Goal: Task Accomplishment & Management: Use online tool/utility

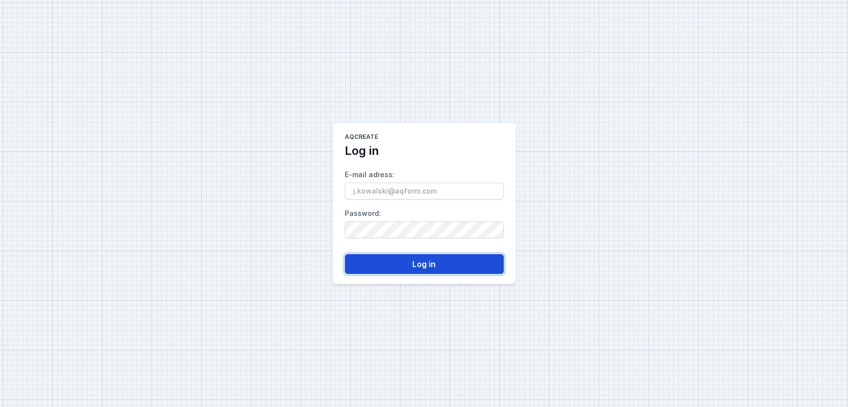
click at [402, 260] on button "Log in" at bounding box center [424, 264] width 159 height 20
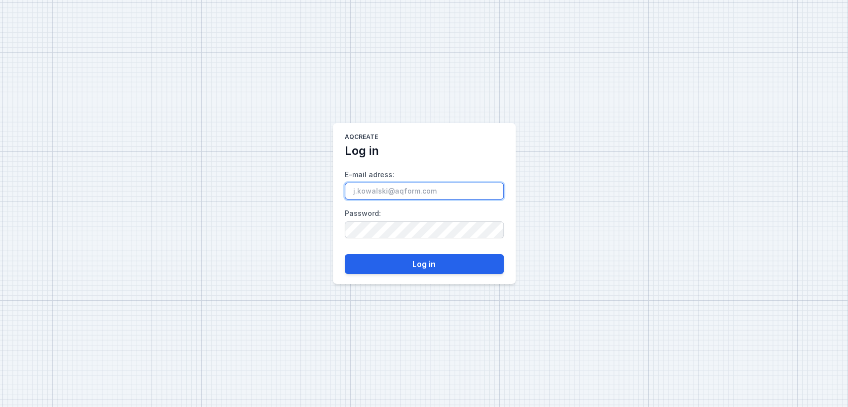
click at [389, 192] on input "E-mail adress :" at bounding box center [424, 191] width 159 height 17
type input "[EMAIL_ADDRESS][DOMAIN_NAME]"
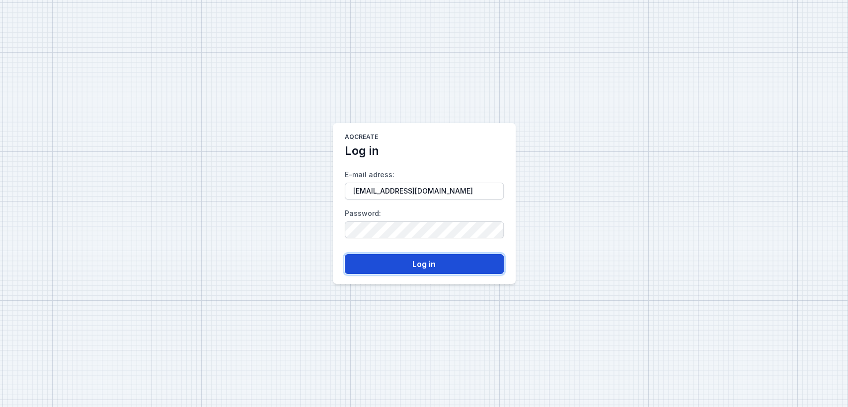
click at [405, 261] on button "Log in" at bounding box center [424, 264] width 159 height 20
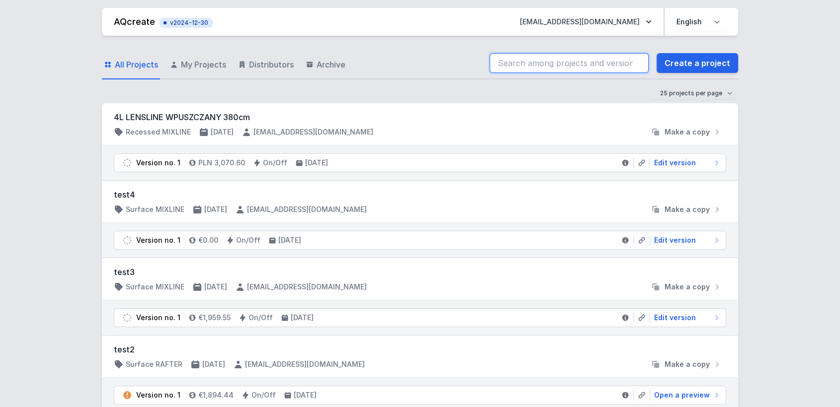
click at [572, 65] on input "search" at bounding box center [568, 63] width 159 height 20
type input "DFM"
click at [572, 64] on input "DFM" at bounding box center [568, 63] width 159 height 20
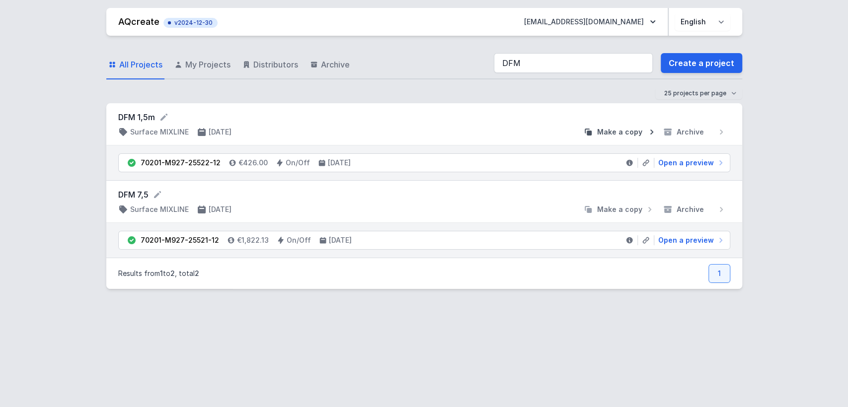
click at [626, 133] on span "Make a copy" at bounding box center [619, 132] width 45 height 10
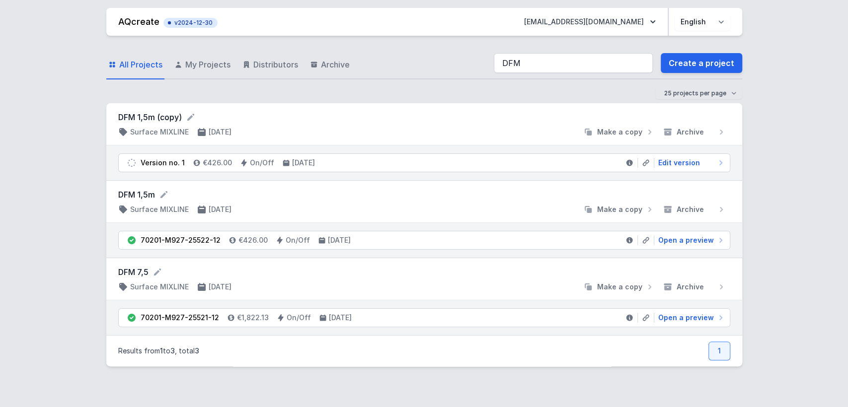
click at [175, 117] on form "DFM 1,5m (copy)" at bounding box center [424, 117] width 612 height 12
click at [187, 120] on icon at bounding box center [191, 117] width 10 height 10
type input "DFM 1,5m - Casambi"
click at [62, 188] on div "AQcreate v2024-12-30 [EMAIL_ADDRESS][DOMAIN_NAME] Polski English All Projects M…" at bounding box center [424, 203] width 848 height 407
click at [678, 160] on span "Edit version" at bounding box center [679, 163] width 42 height 10
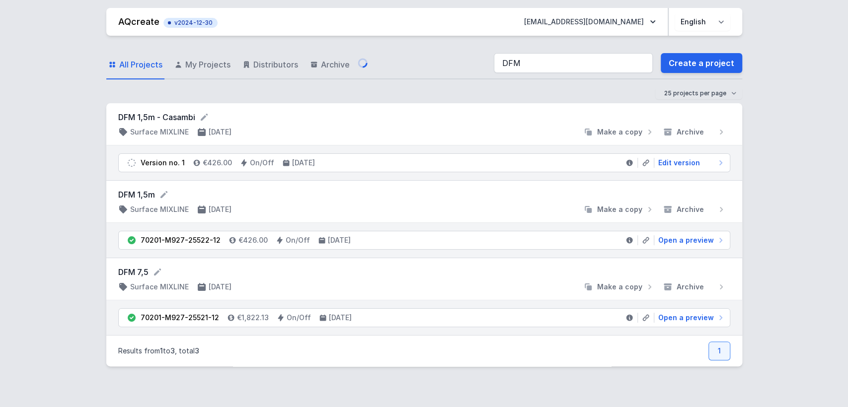
select select "2700"
select select "2"
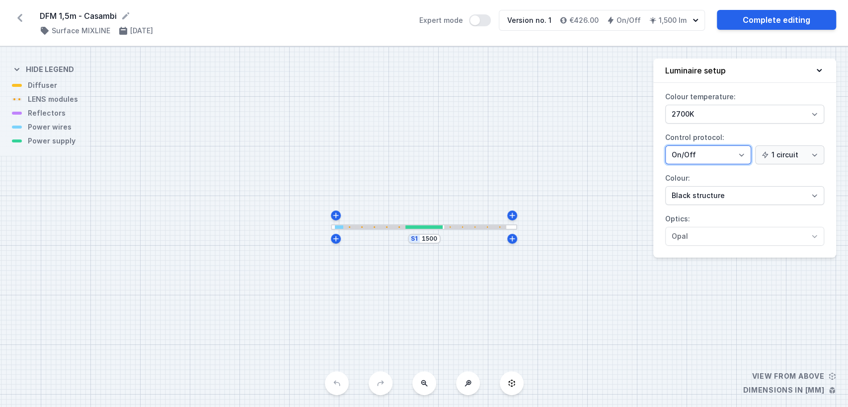
click at [702, 156] on select "On/Off SwitchDIM DALI AQsmart" at bounding box center [708, 155] width 86 height 19
click at [665, 146] on select "On/Off SwitchDIM DALI AQsmart" at bounding box center [708, 155] width 86 height 19
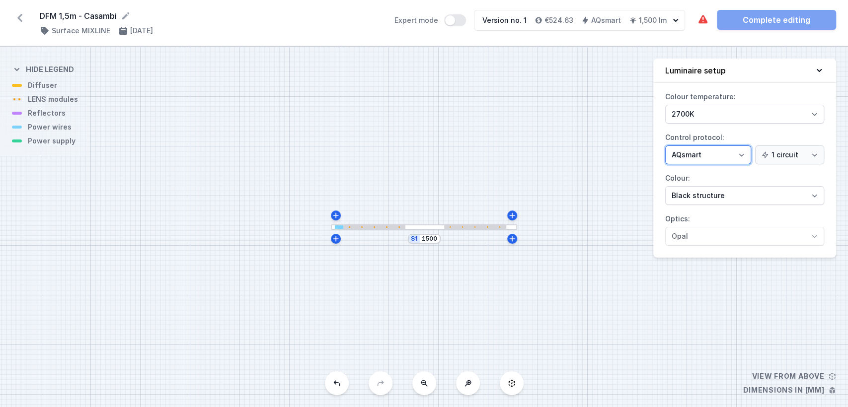
click at [696, 158] on select "On/Off SwitchDIM DALI AQsmart" at bounding box center [708, 155] width 86 height 19
click at [665, 146] on select "On/Off SwitchDIM DALI AQsmart" at bounding box center [708, 155] width 86 height 19
click at [690, 156] on select "On/Off SwitchDIM DALI AQsmart" at bounding box center [708, 155] width 86 height 19
click at [665, 146] on select "On/Off SwitchDIM DALI AQsmart" at bounding box center [708, 155] width 86 height 19
click at [694, 155] on select "On/Off SwitchDIM DALI AQsmart" at bounding box center [708, 155] width 86 height 19
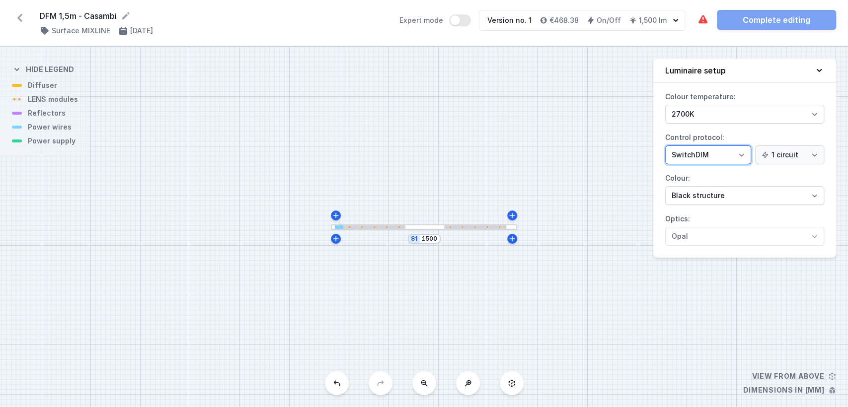
click at [665, 146] on select "On/Off SwitchDIM DALI AQsmart" at bounding box center [708, 155] width 86 height 19
click at [700, 156] on select "On/Off SwitchDIM DALI AQsmart" at bounding box center [708, 155] width 86 height 19
select select "5"
click at [665, 146] on select "On/Off SwitchDIM DALI AQsmart" at bounding box center [708, 155] width 86 height 19
click at [421, 226] on div at bounding box center [424, 227] width 186 height 5
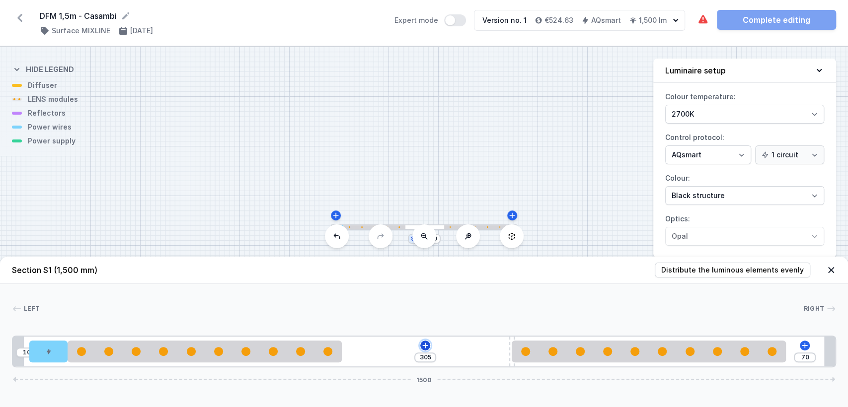
click at [424, 343] on icon at bounding box center [425, 346] width 8 height 8
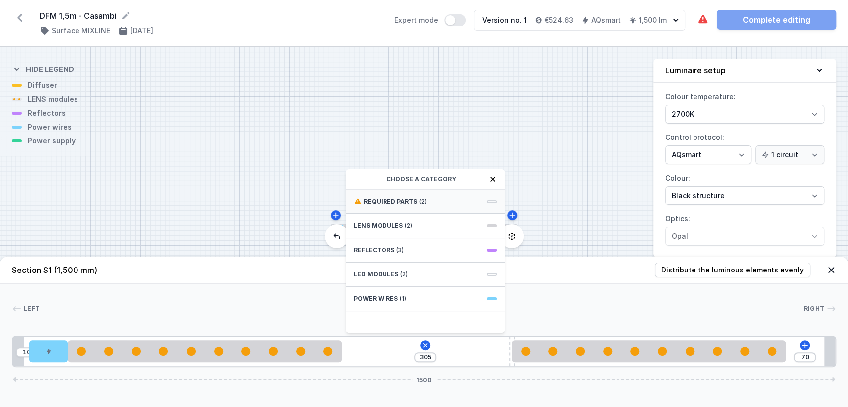
click at [396, 198] on span "Required parts" at bounding box center [391, 202] width 54 height 8
click at [405, 223] on span "Casambi / AQsmart" at bounding box center [425, 223] width 143 height 10
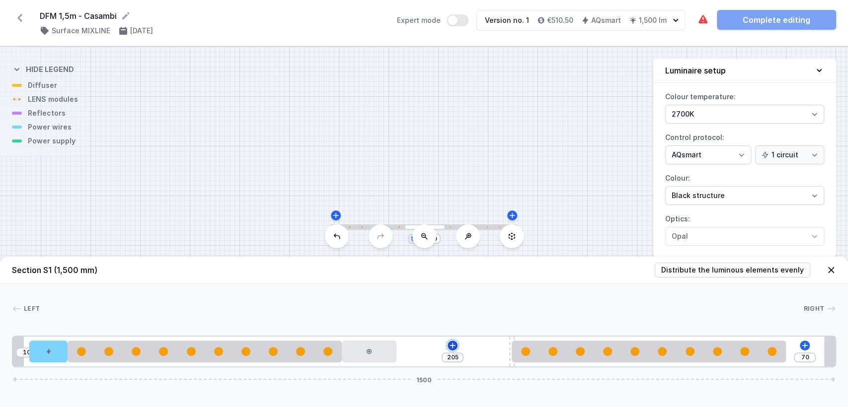
click at [453, 343] on icon at bounding box center [452, 345] width 5 height 5
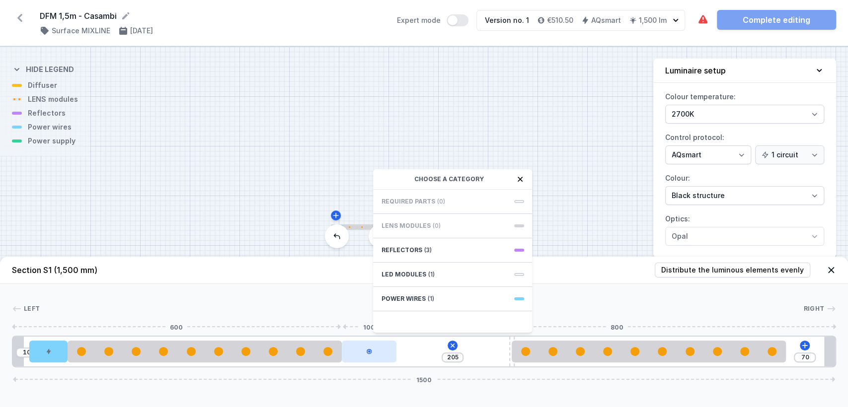
click at [367, 352] on icon at bounding box center [369, 351] width 5 height 5
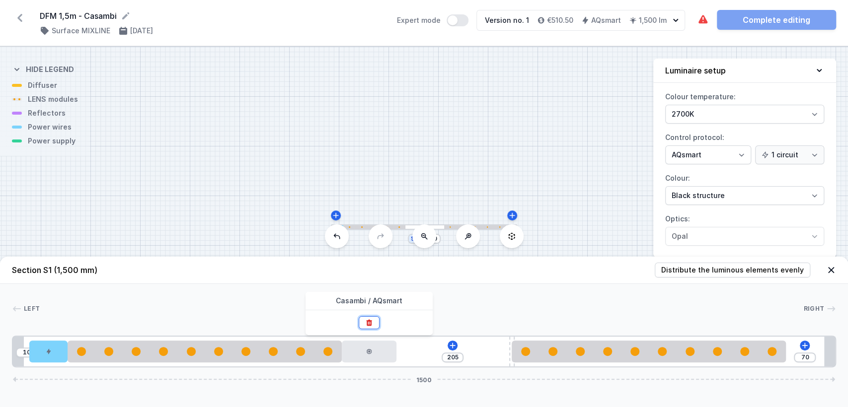
click at [373, 321] on icon at bounding box center [369, 323] width 8 height 8
click at [427, 347] on icon at bounding box center [425, 346] width 8 height 8
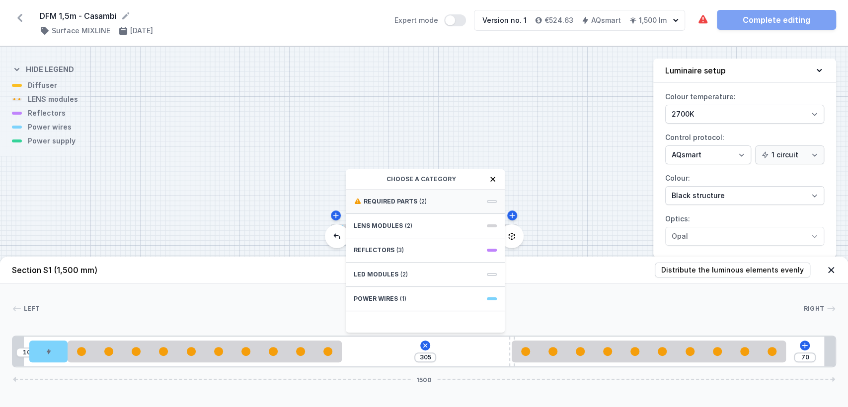
click at [440, 201] on div "Required parts (2)" at bounding box center [425, 202] width 159 height 24
click at [431, 200] on span "DALI Driver - up to 35W" at bounding box center [425, 201] width 143 height 10
type input "5"
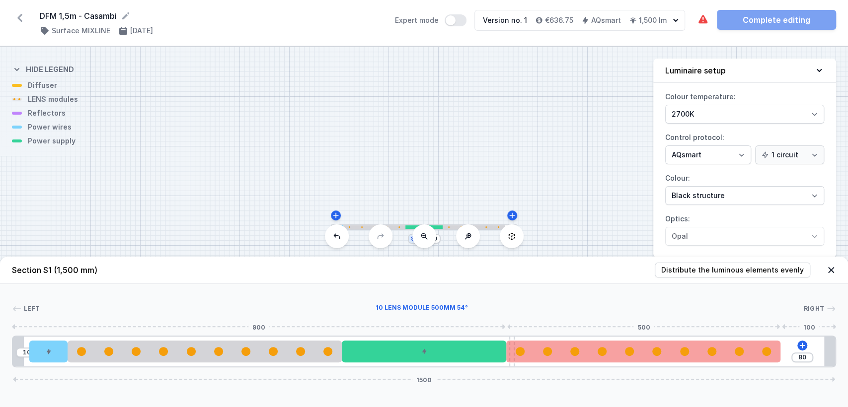
click at [524, 349] on div at bounding box center [643, 351] width 274 height 9
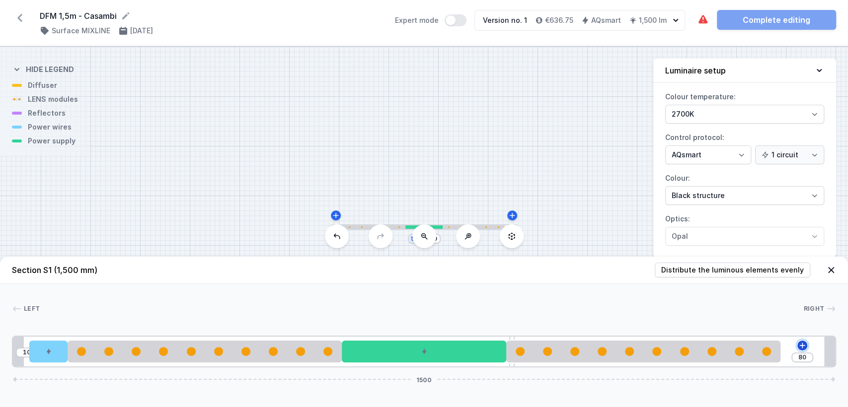
click at [800, 342] on icon at bounding box center [802, 346] width 8 height 8
drag, startPoint x: 61, startPoint y: 350, endPoint x: 26, endPoint y: 351, distance: 34.8
click at [13, 352] on div "10" at bounding box center [13, 352] width 0 height 0
drag, startPoint x: 52, startPoint y: 344, endPoint x: 33, endPoint y: 346, distance: 19.5
click at [4, 345] on div "Left Right 1 2 3 4 5 3 1 10 80 1500 30 70 500 300 10 500 100 20 1460 20 1500" at bounding box center [424, 325] width 848 height 83
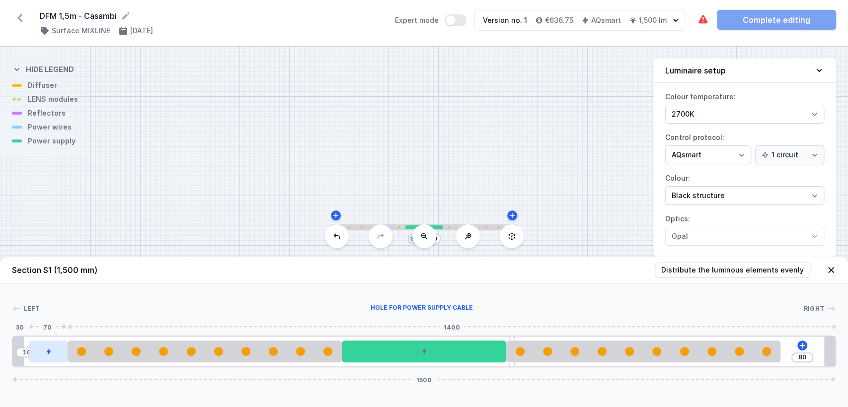
click at [53, 351] on div at bounding box center [48, 352] width 38 height 22
click at [52, 351] on div at bounding box center [48, 352] width 38 height 22
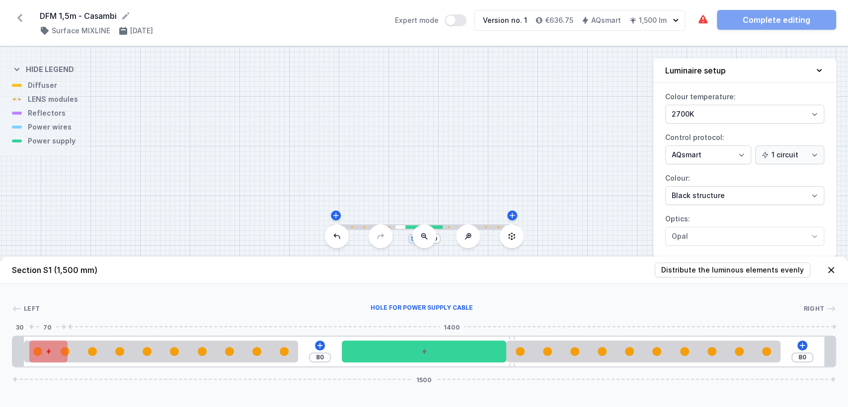
drag, startPoint x: 117, startPoint y: 342, endPoint x: 50, endPoint y: 347, distance: 66.7
click at [50, 347] on div "80 80 1500" at bounding box center [424, 352] width 824 height 32
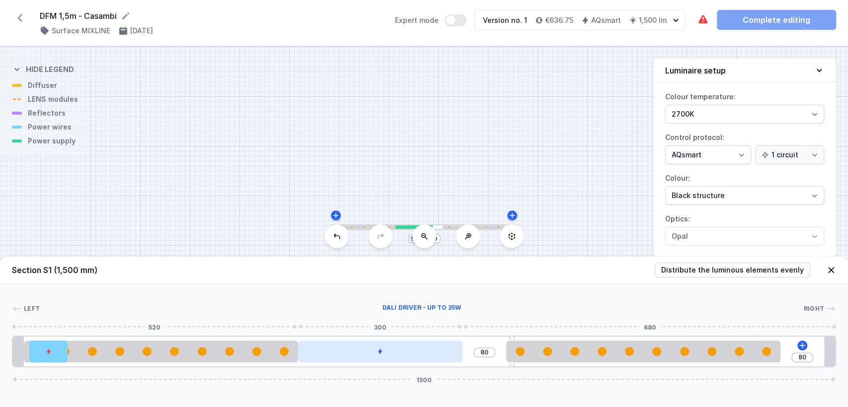
drag, startPoint x: 371, startPoint y: 344, endPoint x: 347, endPoint y: 344, distance: 23.8
click at [347, 344] on div at bounding box center [380, 352] width 164 height 22
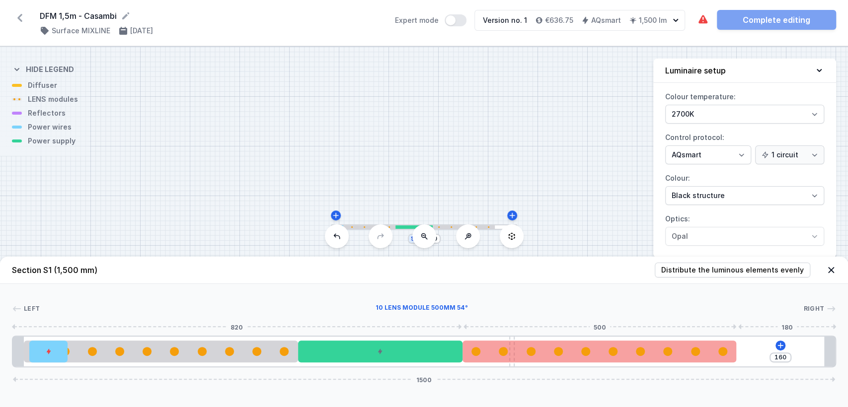
drag, startPoint x: 531, startPoint y: 343, endPoint x: 499, endPoint y: 342, distance: 31.3
click at [499, 342] on div at bounding box center [600, 352] width 274 height 22
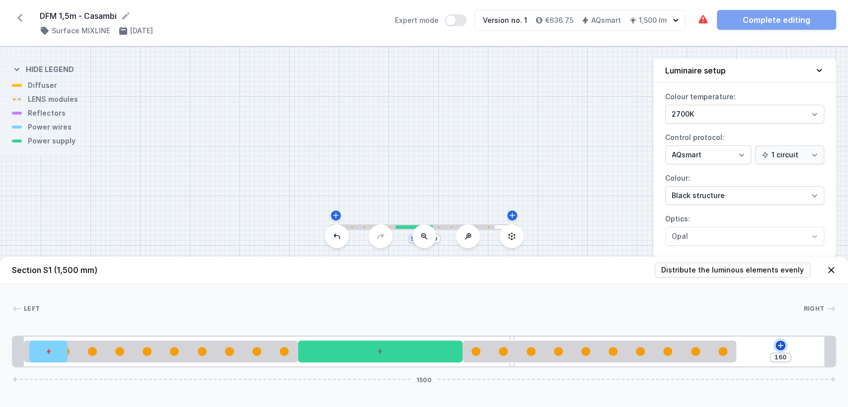
click at [776, 345] on button at bounding box center [781, 346] width 10 height 10
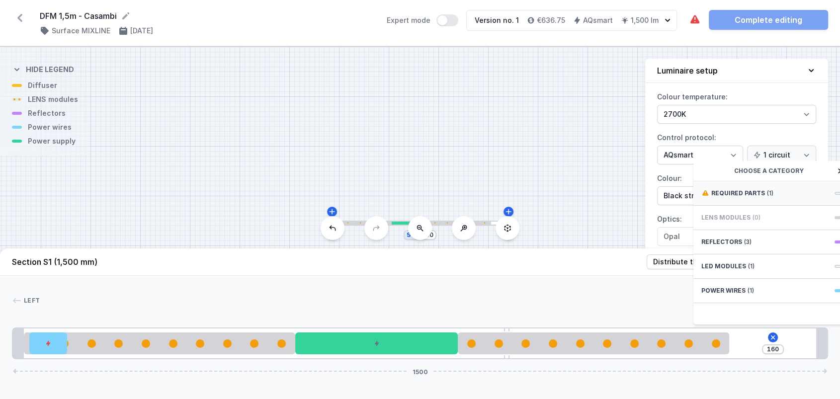
click at [761, 206] on div "Required parts (1)" at bounding box center [772, 193] width 159 height 24
click at [756, 197] on span "Casambi / AQsmart" at bounding box center [772, 192] width 143 height 10
type input "60"
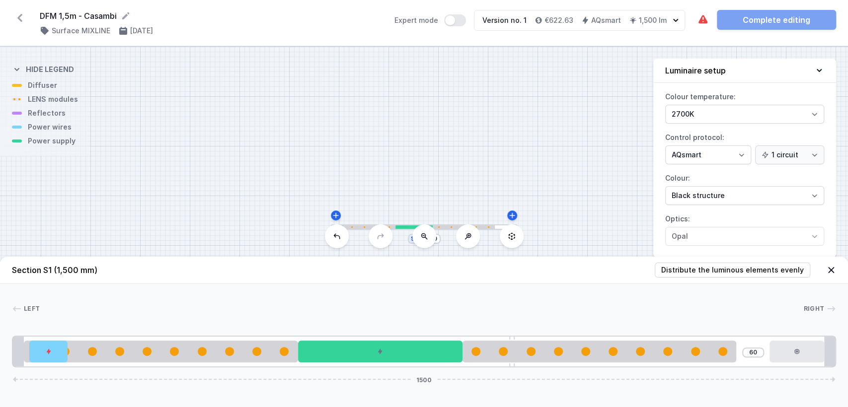
drag, startPoint x: 773, startPoint y: 348, endPoint x: 845, endPoint y: 349, distance: 72.5
click at [845, 349] on div "Left Right 1 2 3 4 5 3 6 1 60 1500 30 70 500 300 85 10 500 60 100 20 20 1460 20…" at bounding box center [424, 325] width 848 height 83
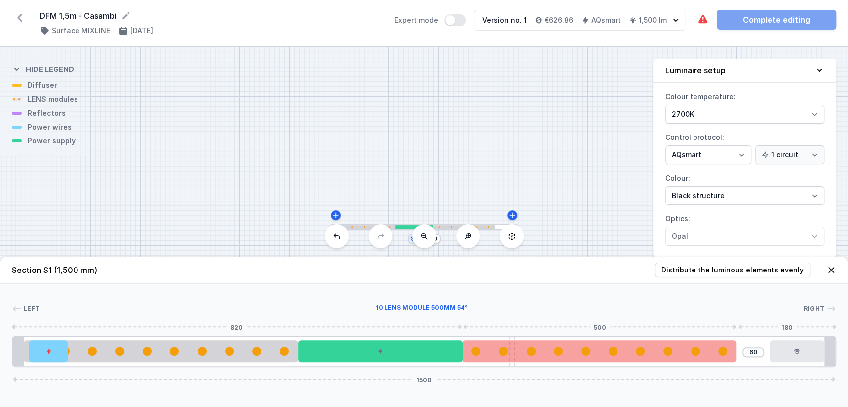
drag, startPoint x: 690, startPoint y: 351, endPoint x: 728, endPoint y: 349, distance: 37.8
click at [728, 349] on div at bounding box center [600, 351] width 274 height 9
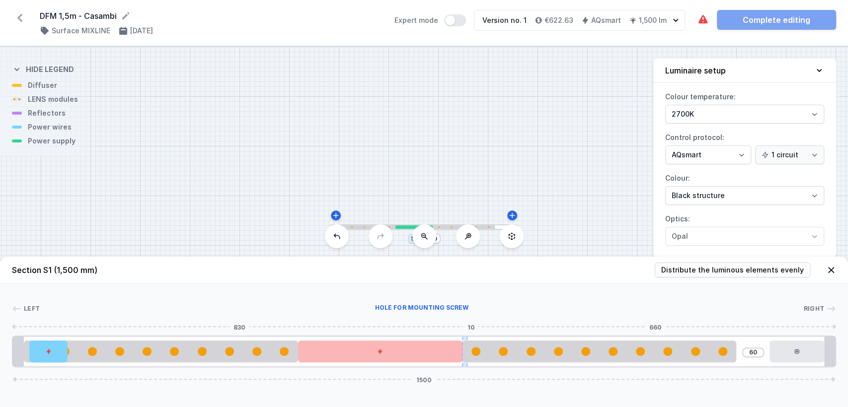
drag, startPoint x: 512, startPoint y: 337, endPoint x: 467, endPoint y: 338, distance: 45.2
click at [467, 338] on div at bounding box center [464, 352] width 5 height 30
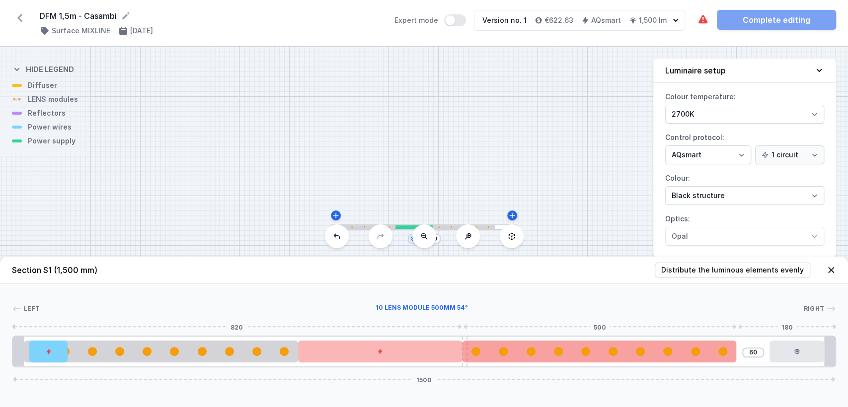
type input "56"
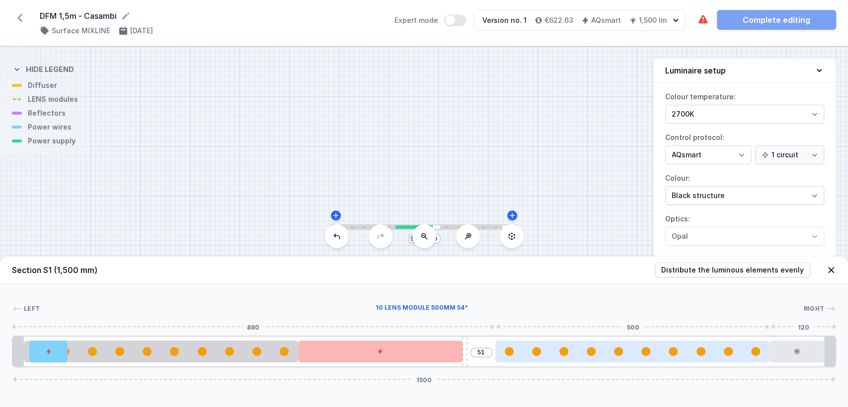
drag, startPoint x: 487, startPoint y: 351, endPoint x: 545, endPoint y: 349, distance: 57.2
click at [545, 349] on div at bounding box center [632, 351] width 274 height 9
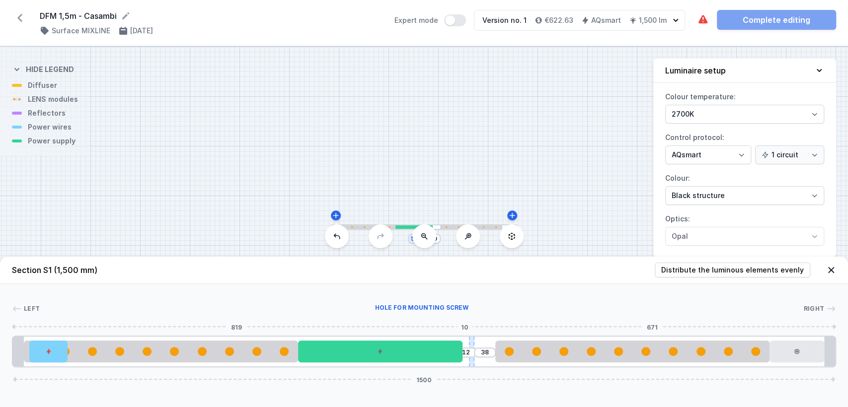
type input "36"
type input "14"
type input "35"
type input "15"
type input "34"
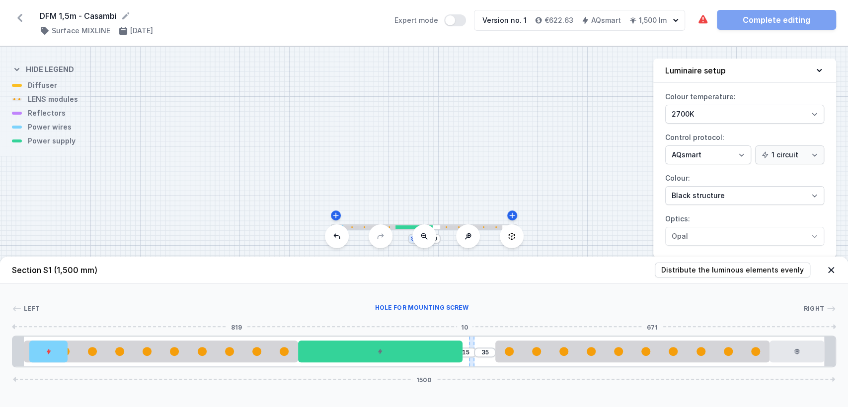
type input "16"
type input "33"
type input "17"
type input "32"
type input "18"
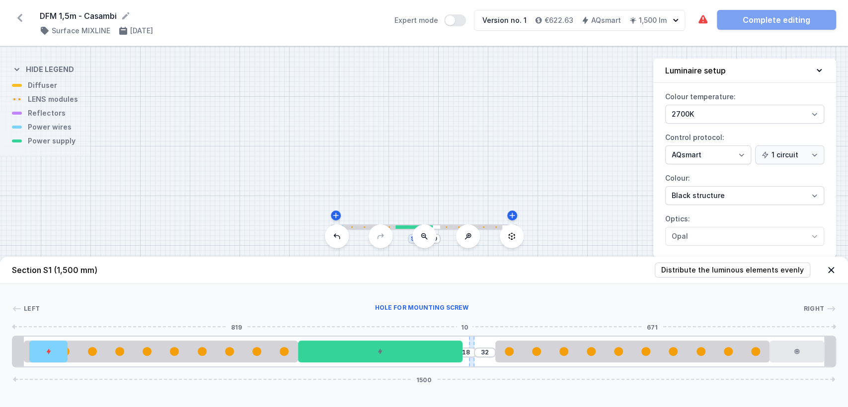
type input "31"
type input "19"
type input "30"
type input "20"
type input "29"
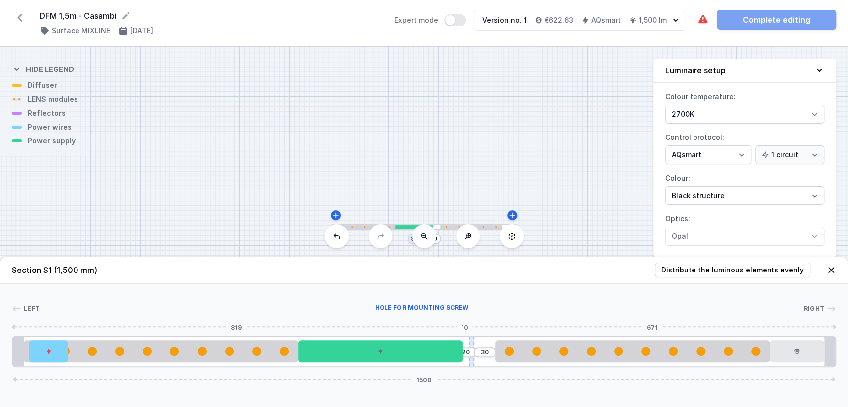
type input "21"
drag, startPoint x: 463, startPoint y: 340, endPoint x: 477, endPoint y: 339, distance: 14.4
click at [477, 339] on div at bounding box center [476, 352] width 5 height 30
type input "31"
type input "19"
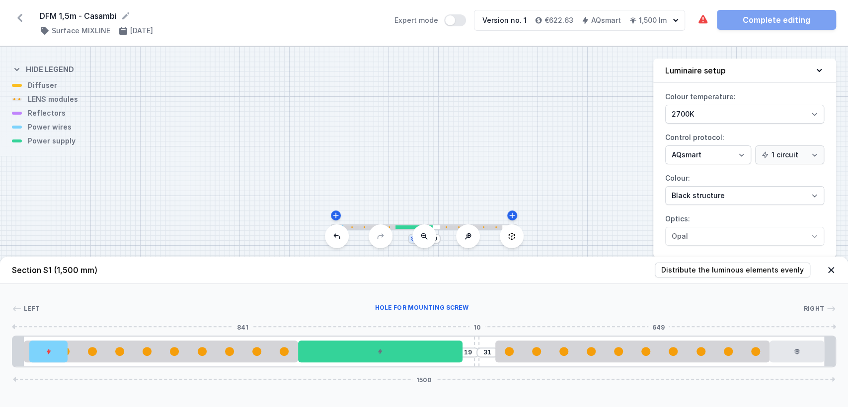
type input "29"
type input "21"
type input "28"
type input "22"
type input "27"
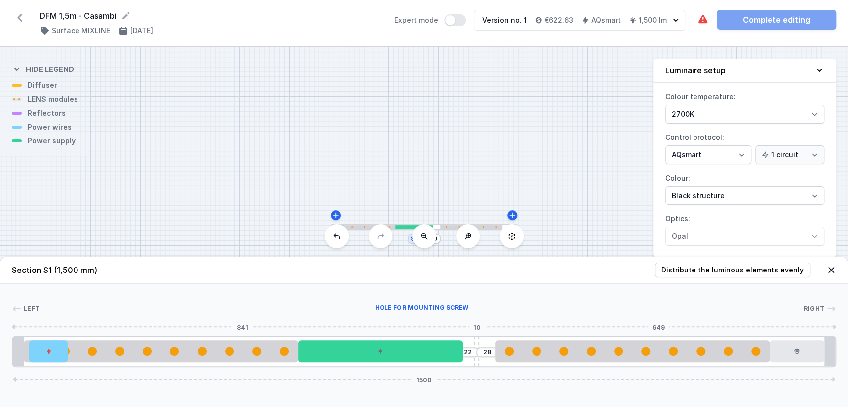
type input "23"
type input "26"
type input "24"
type input "25"
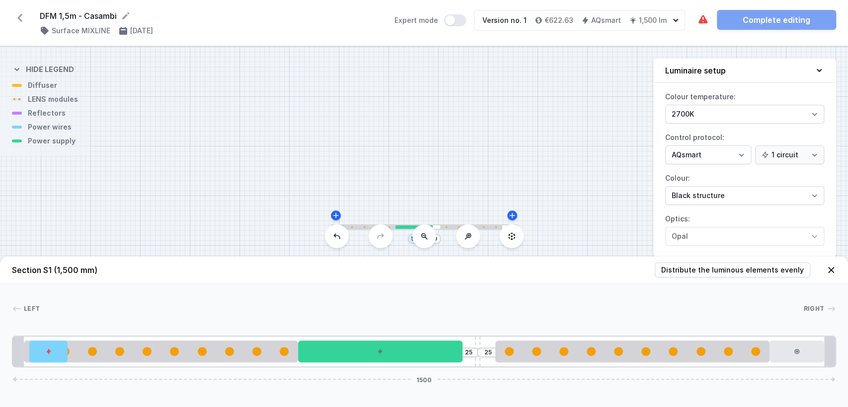
type input "24"
type input "26"
type input "23"
type input "27"
type input "22"
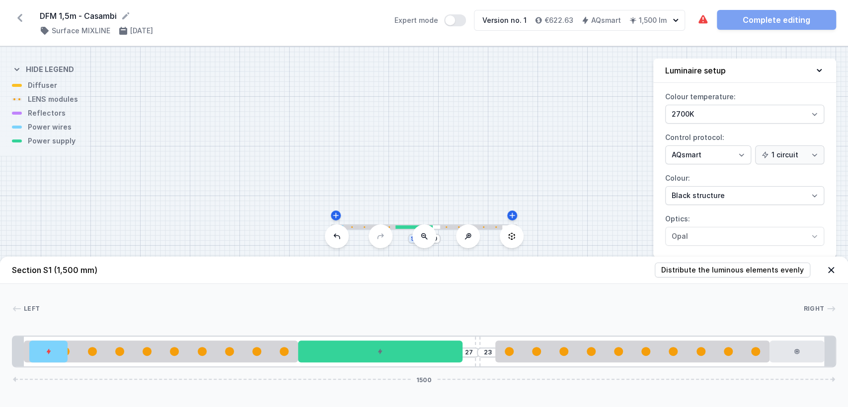
type input "28"
type input "21"
type input "29"
type input "20"
type input "30"
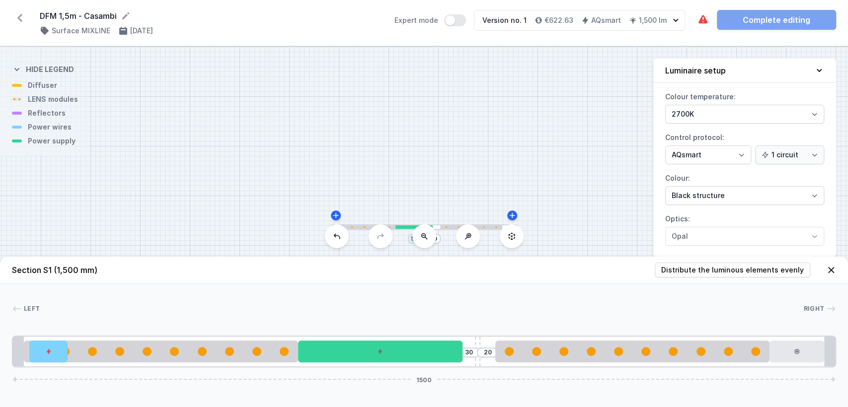
type input "19"
type input "31"
type input "18"
type input "32"
type input "17"
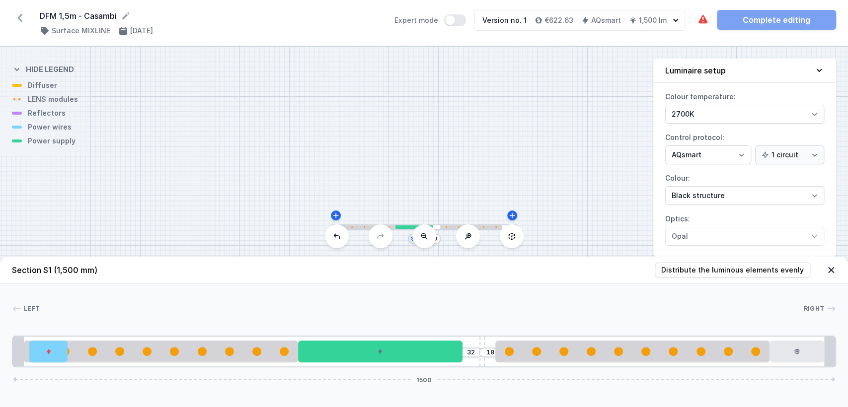
type input "33"
type input "16"
type input "34"
type input "15"
type input "35"
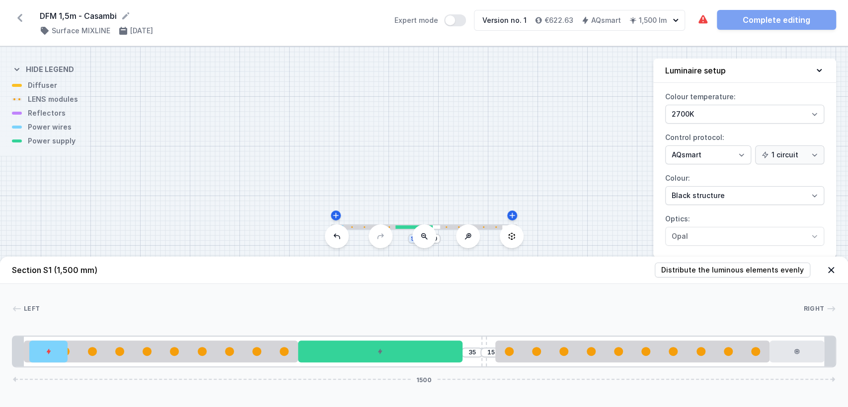
type input "14"
type input "36"
type input "13"
type input "37"
type input "11"
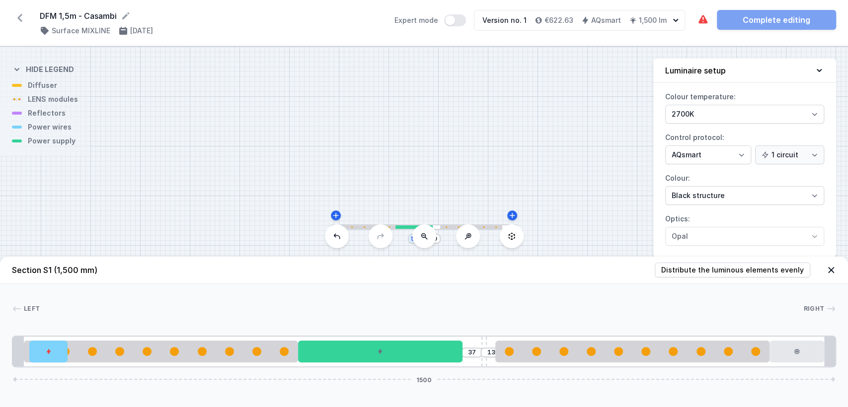
type input "39"
type input "10"
type input "40"
type input "9"
type input "41"
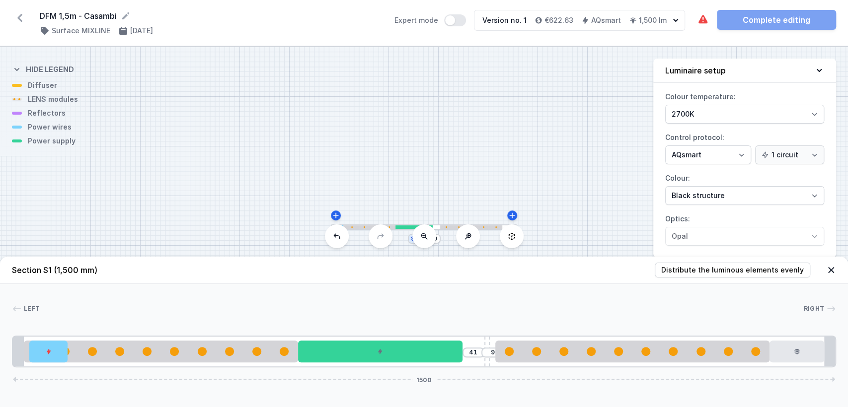
type input "8"
type input "42"
type input "6"
type input "44"
type input "5"
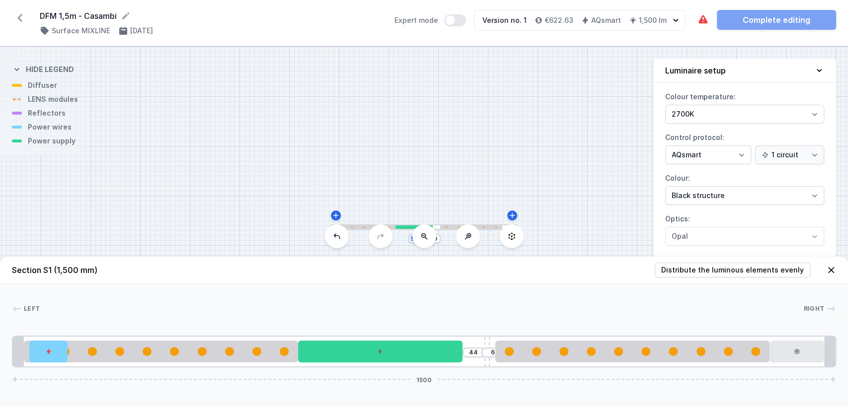
type input "45"
type input "4"
type input "46"
type input "3"
type input "47"
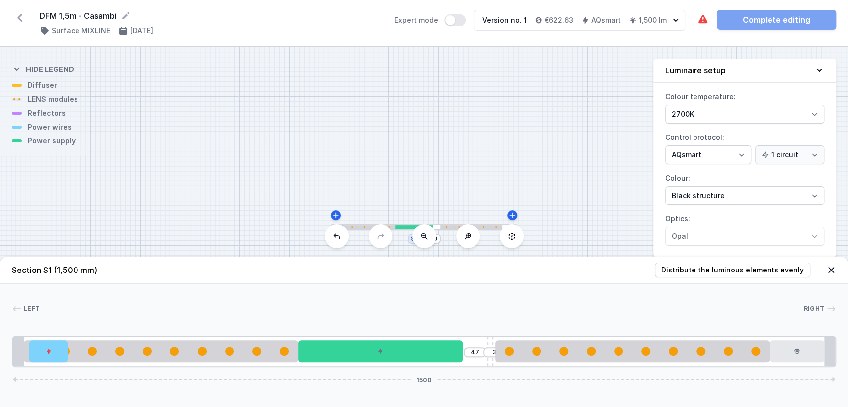
type input "2"
type input "48"
type input "1"
type input "50"
drag, startPoint x: 478, startPoint y: 340, endPoint x: 497, endPoint y: 338, distance: 18.9
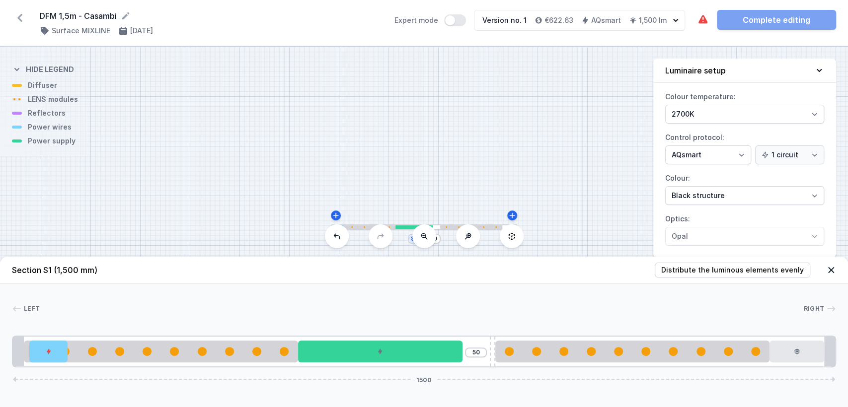
click at [497, 338] on div "50 1500" at bounding box center [424, 352] width 824 height 32
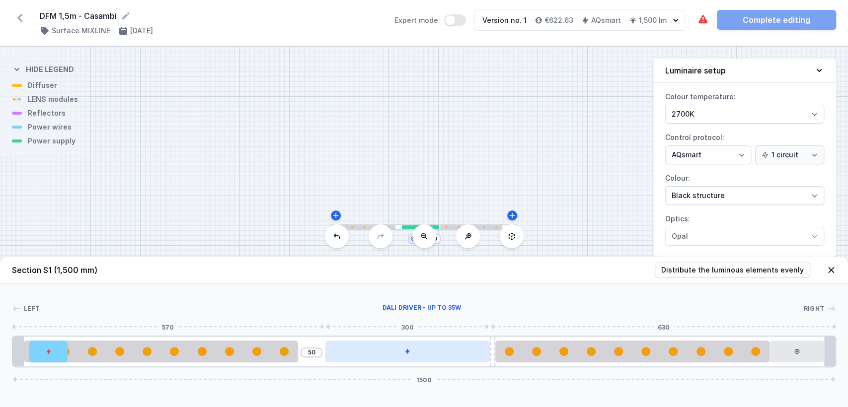
drag, startPoint x: 427, startPoint y: 355, endPoint x: 471, endPoint y: 351, distance: 43.9
click at [471, 351] on div at bounding box center [407, 352] width 164 height 22
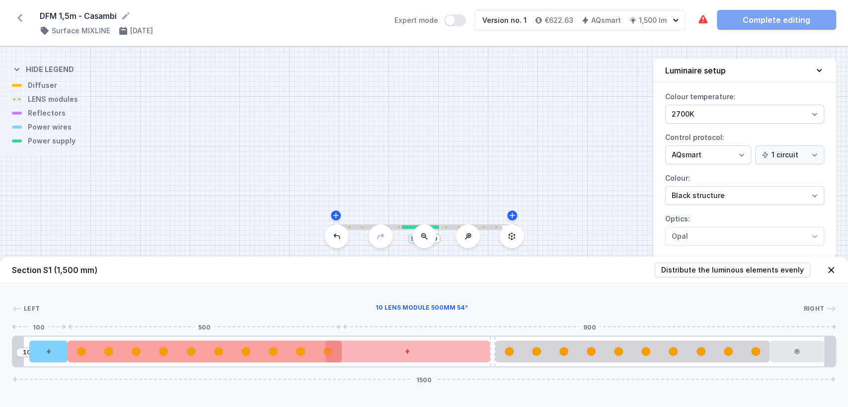
drag, startPoint x: 289, startPoint y: 353, endPoint x: 318, endPoint y: 352, distance: 29.3
click at [318, 352] on div at bounding box center [205, 351] width 274 height 9
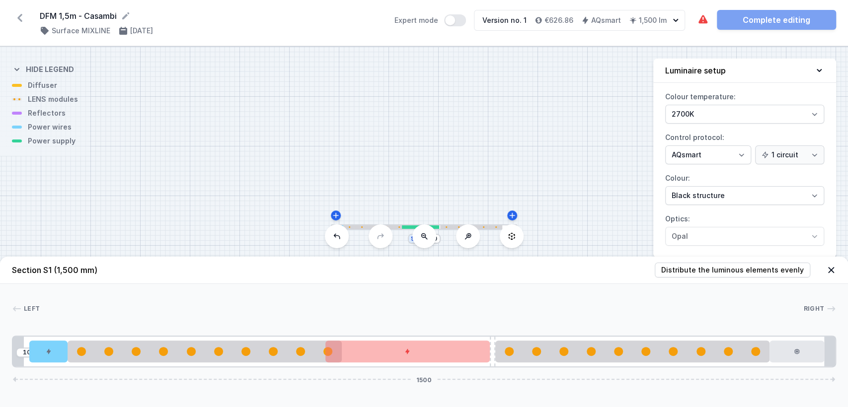
click at [467, 203] on div "S1 1500" at bounding box center [424, 227] width 848 height 361
click at [833, 270] on icon at bounding box center [831, 270] width 10 height 10
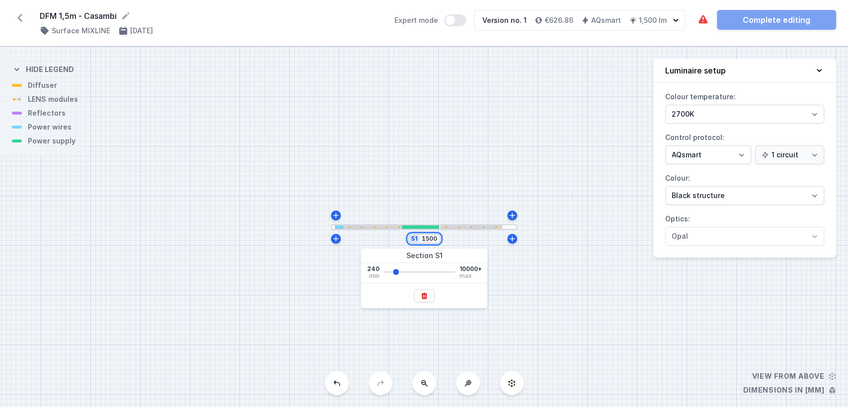
drag, startPoint x: 422, startPoint y: 239, endPoint x: 439, endPoint y: 237, distance: 17.1
click at [439, 237] on div "S1 1500" at bounding box center [424, 239] width 33 height 10
type input "1550"
click at [240, 281] on div "S1 1550" at bounding box center [424, 227] width 848 height 361
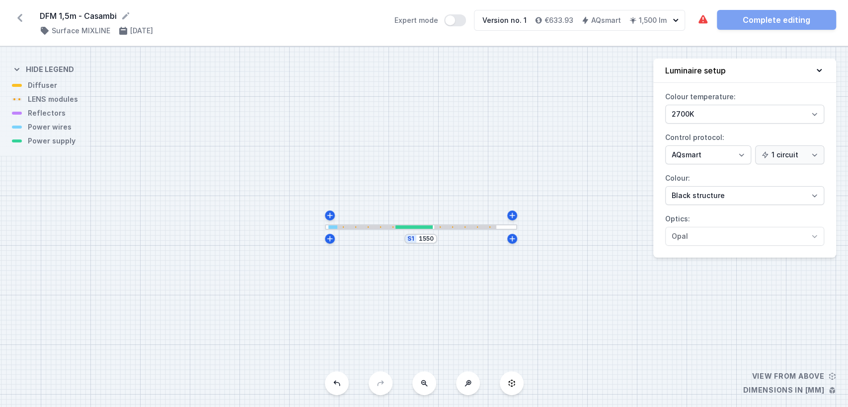
click at [401, 228] on div at bounding box center [414, 227] width 37 height 3
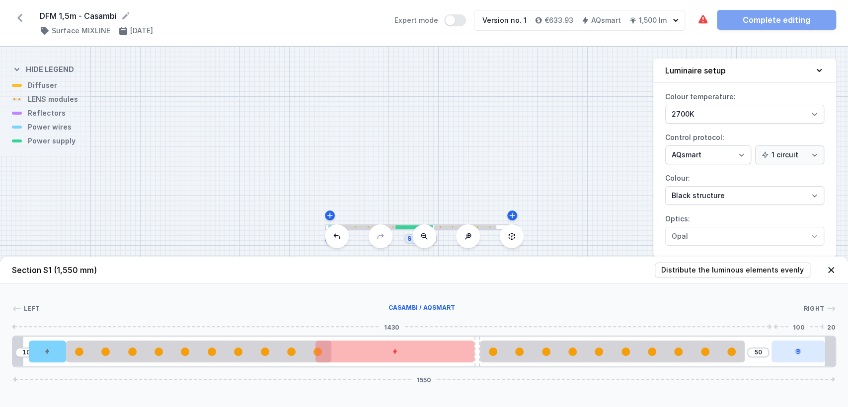
drag, startPoint x: 756, startPoint y: 350, endPoint x: 818, endPoint y: 351, distance: 62.1
click at [818, 351] on div at bounding box center [798, 352] width 53 height 22
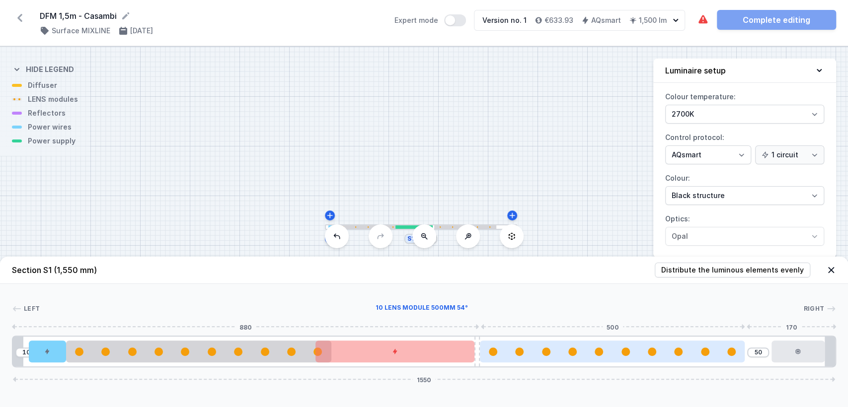
type input "55"
drag, startPoint x: 665, startPoint y: 361, endPoint x: 719, endPoint y: 351, distance: 55.2
click at [719, 351] on div at bounding box center [638, 352] width 265 height 22
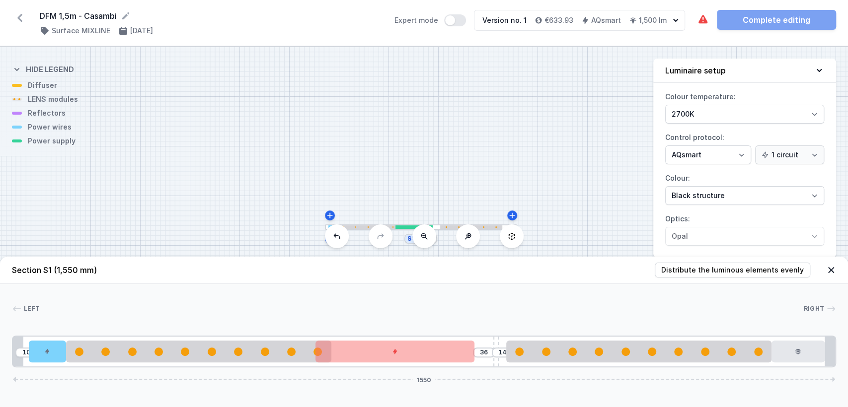
type input "13"
type input "37"
type input "12"
type input "38"
type input "11"
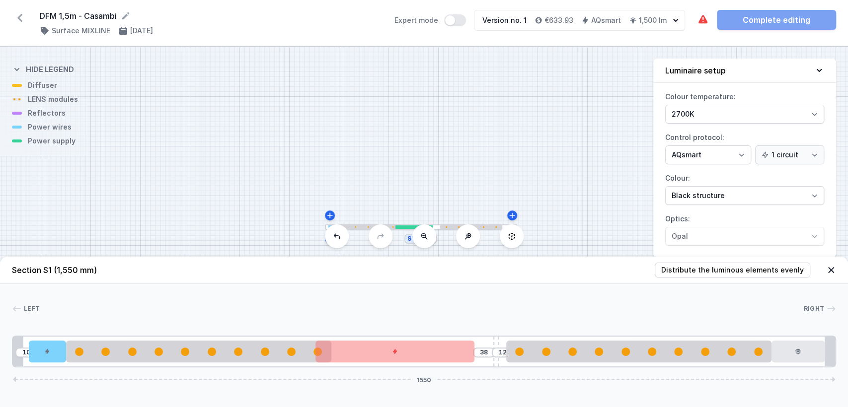
type input "39"
type input "10"
type input "40"
type input "9"
type input "41"
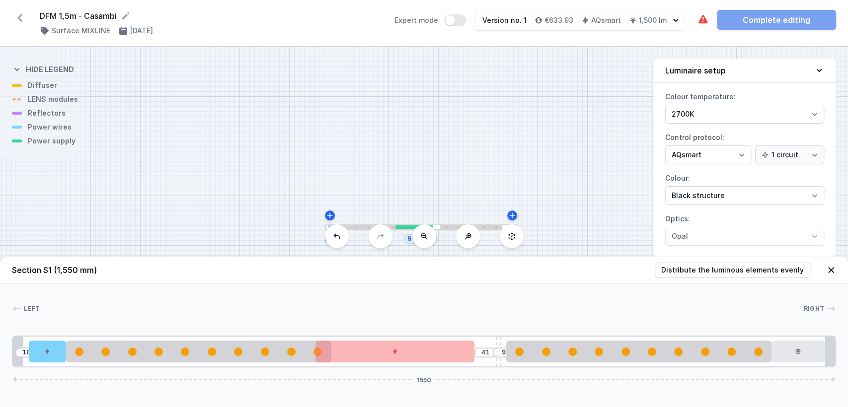
type input "8"
type input "42"
type input "7"
type input "43"
type input "6"
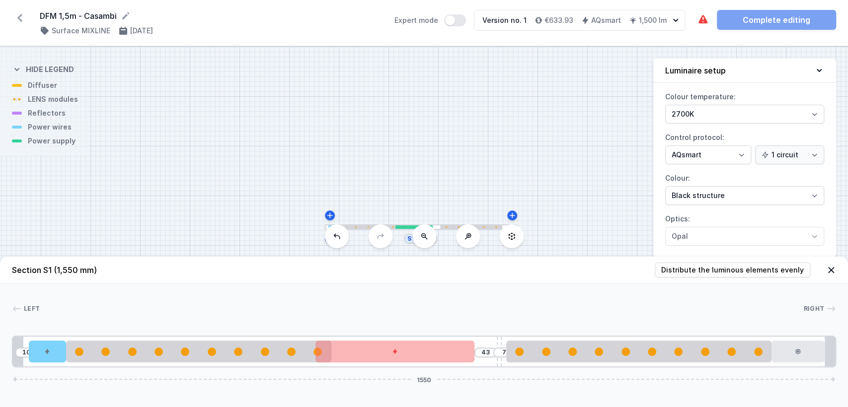
type input "44"
type input "5"
drag, startPoint x: 477, startPoint y: 344, endPoint x: 504, endPoint y: 341, distance: 27.0
click at [504, 341] on div "10 45 5 1550" at bounding box center [424, 352] width 824 height 32
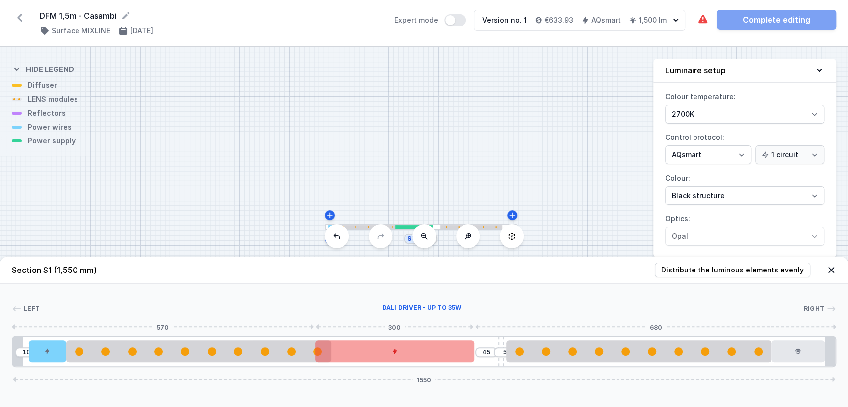
type input "15"
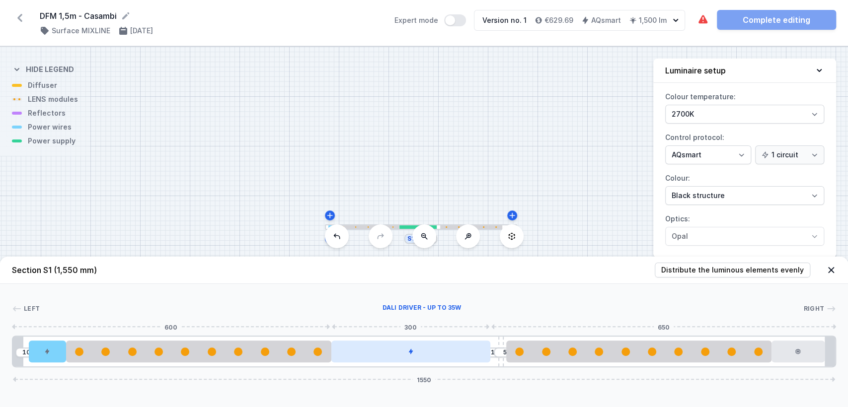
drag, startPoint x: 429, startPoint y: 359, endPoint x: 479, endPoint y: 354, distance: 49.9
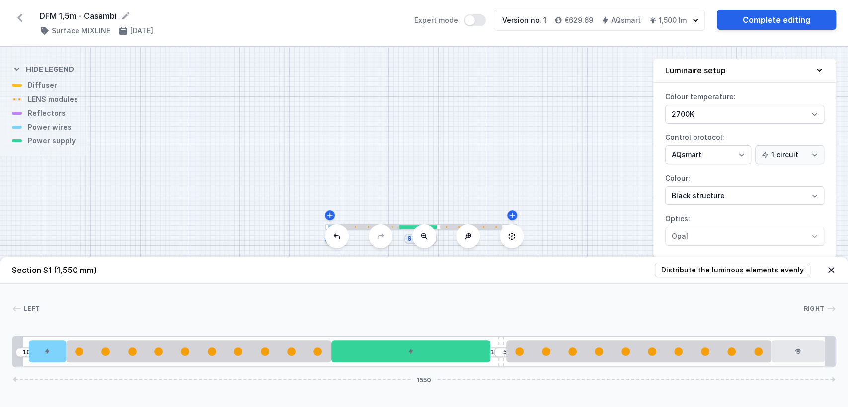
click at [450, 148] on div "S1 1550" at bounding box center [424, 227] width 848 height 361
click at [584, 104] on div "S1 1550" at bounding box center [424, 227] width 848 height 361
click at [833, 266] on icon at bounding box center [831, 270] width 10 height 10
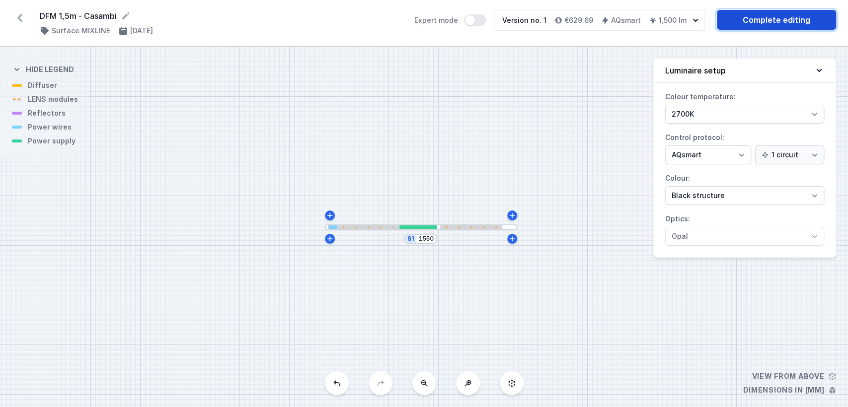
click at [759, 14] on link "Complete editing" at bounding box center [776, 20] width 119 height 20
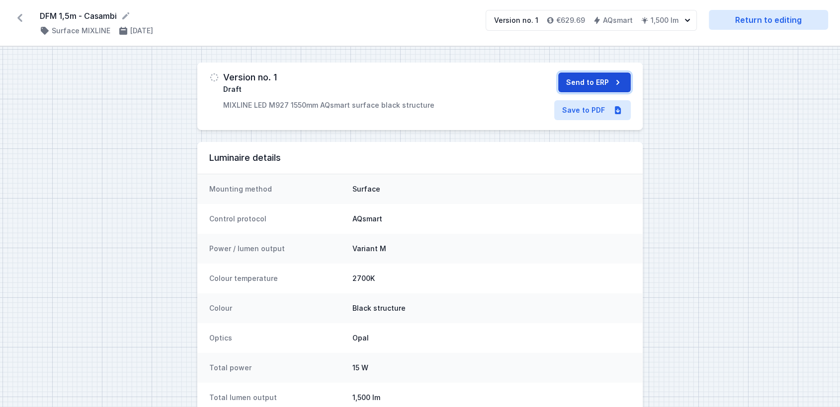
click at [592, 78] on button "Send to ERP" at bounding box center [594, 83] width 73 height 20
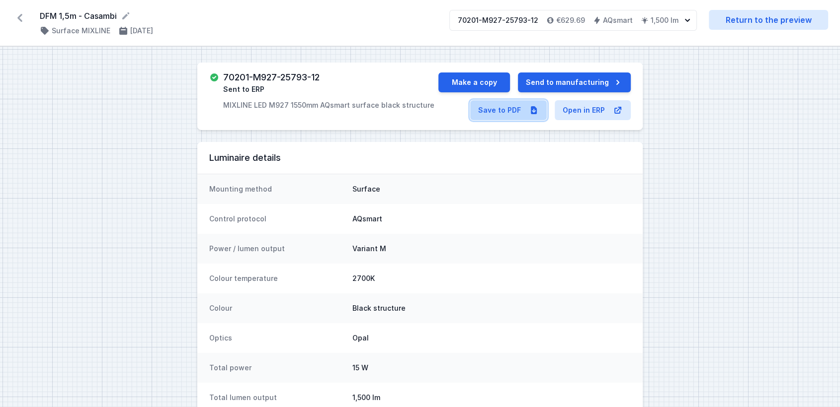
click at [517, 109] on link "Save to PDF" at bounding box center [508, 110] width 77 height 20
drag, startPoint x: 320, startPoint y: 77, endPoint x: 223, endPoint y: 72, distance: 97.5
click at [223, 73] on h3 "70201-M927-25793-12" at bounding box center [271, 78] width 96 height 10
copy h3 "70201-M927-25793-12"
click at [15, 16] on icon at bounding box center [20, 18] width 16 height 16
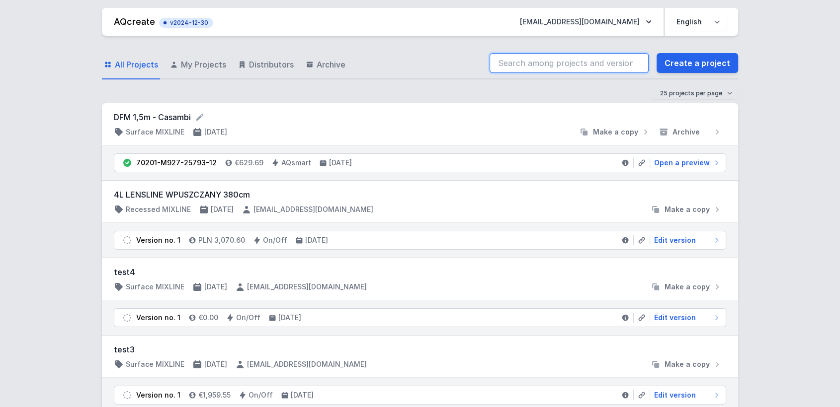
click at [554, 64] on input "search" at bounding box center [568, 63] width 159 height 20
type input "dfm"
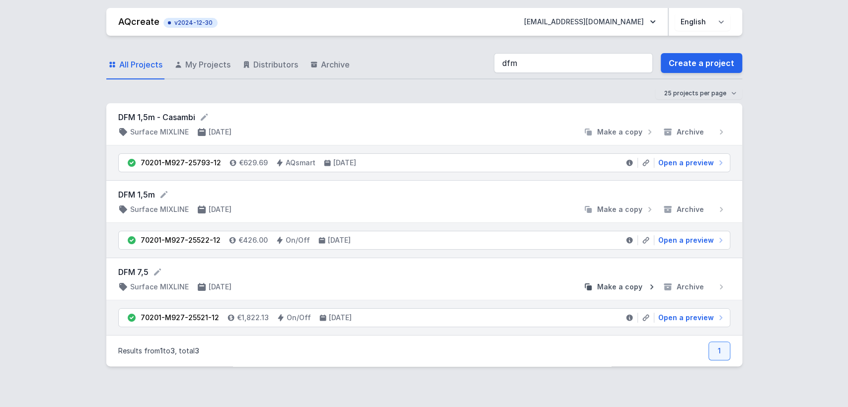
click at [628, 288] on span "Make a copy" at bounding box center [619, 287] width 45 height 10
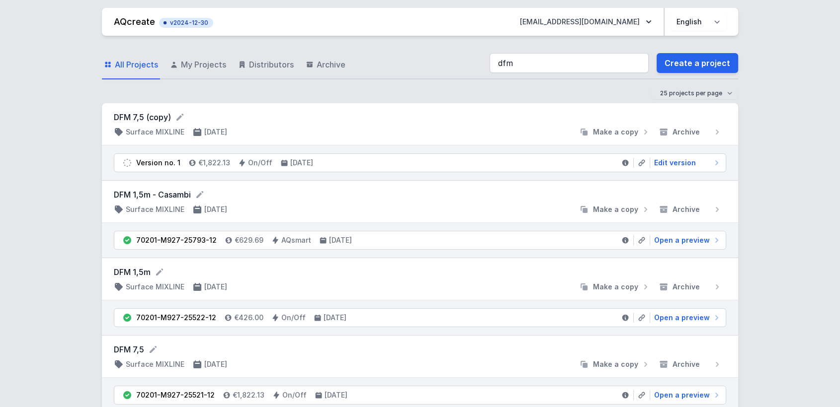
click at [160, 115] on form "DFM 7,5 (copy)" at bounding box center [420, 117] width 612 height 12
click at [178, 119] on icon at bounding box center [179, 117] width 7 height 7
type input "DFM 7,5 - Casmbi"
click at [685, 163] on span "Edit version" at bounding box center [675, 164] width 42 height 10
select select "2700"
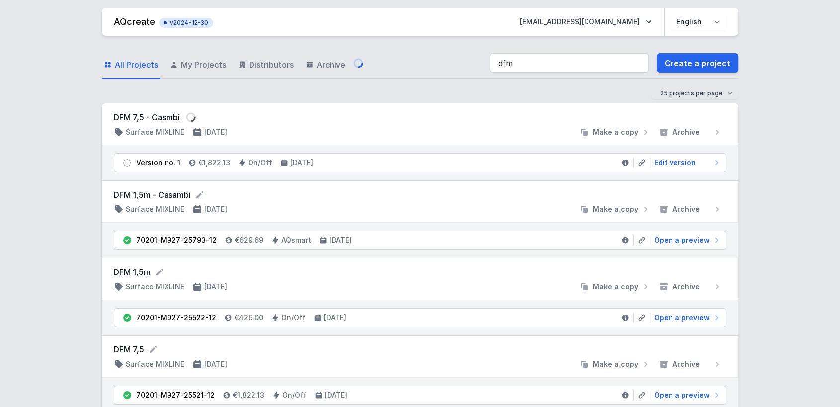
select select "2"
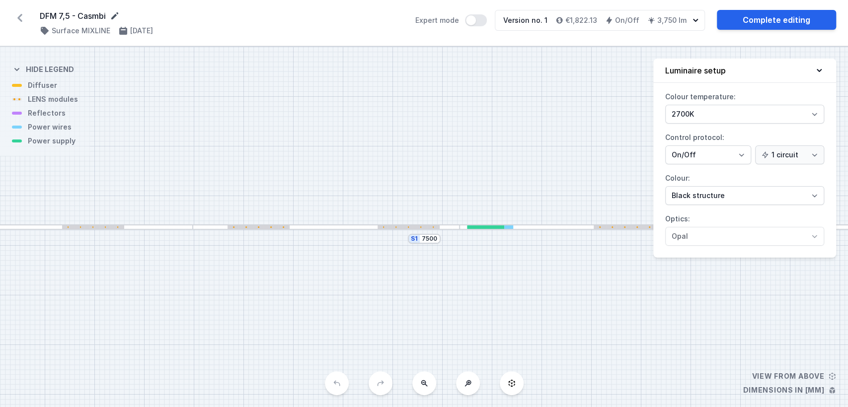
click at [114, 16] on icon at bounding box center [114, 15] width 7 height 7
click at [99, 15] on input "DFM 7,5 - Casmbi" at bounding box center [135, 16] width 191 height 13
type input "DFM 7,5 - Casambi"
click at [676, 158] on select "On/Off SwitchDIM DALI AQsmart" at bounding box center [708, 156] width 86 height 19
select select "5"
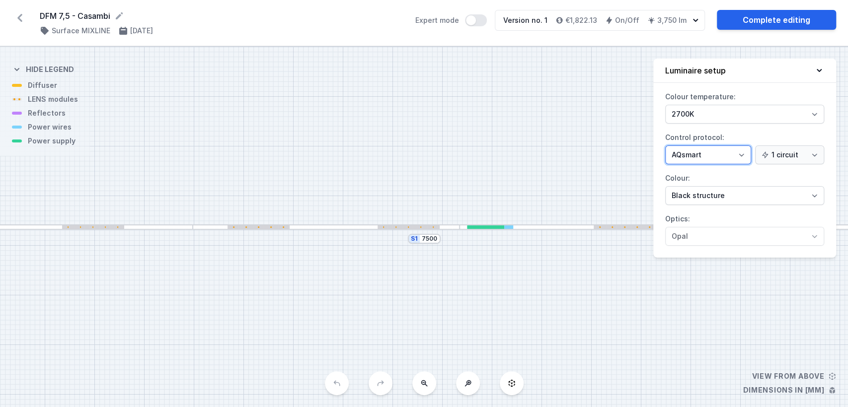
click at [665, 146] on select "On/Off SwitchDIM DALI AQsmart" at bounding box center [708, 155] width 86 height 19
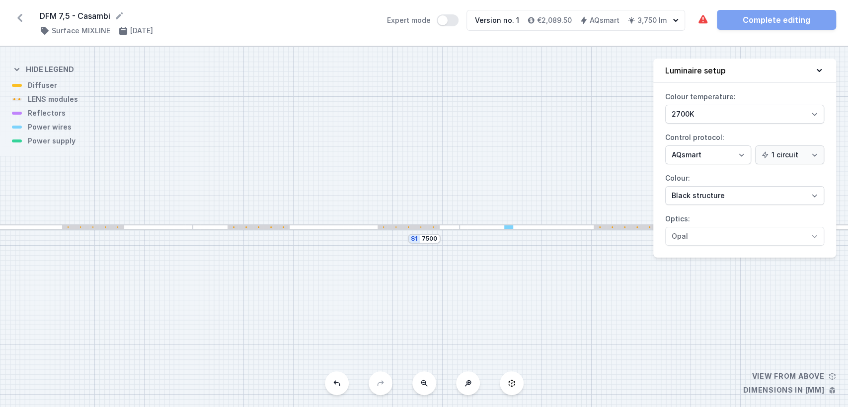
click at [548, 228] on div at bounding box center [564, 227] width 208 height 5
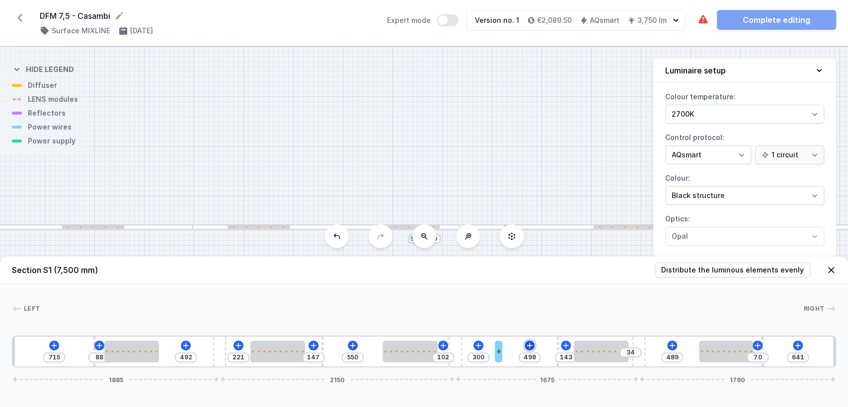
click at [529, 347] on icon at bounding box center [530, 346] width 8 height 8
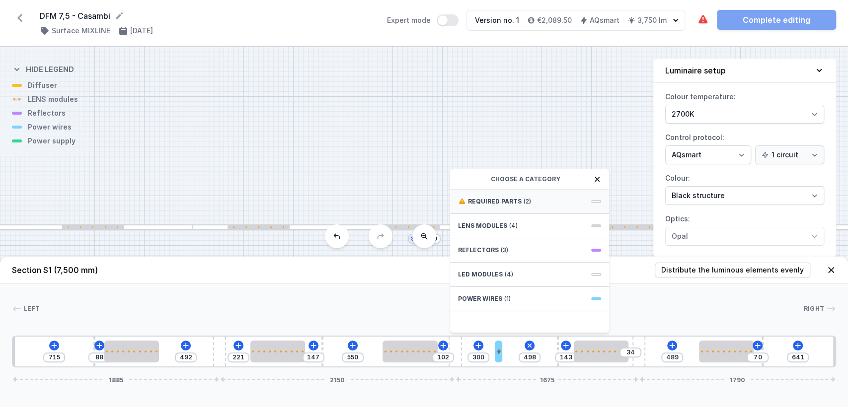
click at [520, 199] on div "Required parts (2)" at bounding box center [529, 202] width 159 height 24
click at [525, 203] on span "DALI Driver - up to 75W" at bounding box center [529, 201] width 143 height 10
type input "198"
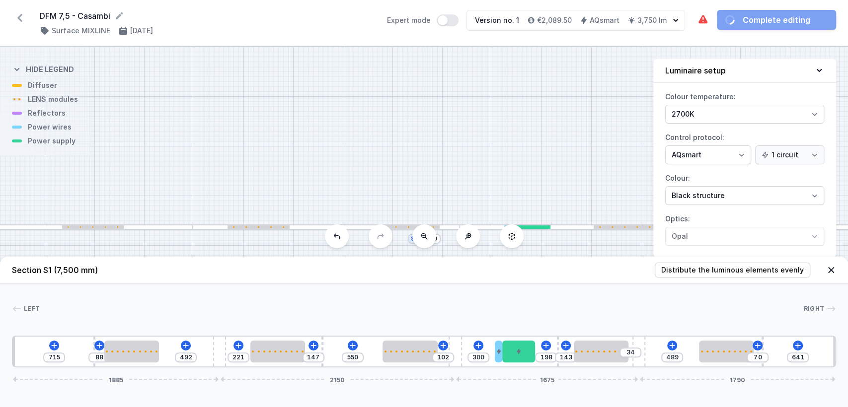
click at [677, 344] on div "715 88 492 221 147 550 102 300 198 143 34 489 70 641 1885 2150 1675 1790" at bounding box center [424, 352] width 824 height 32
click at [673, 344] on icon at bounding box center [672, 346] width 8 height 8
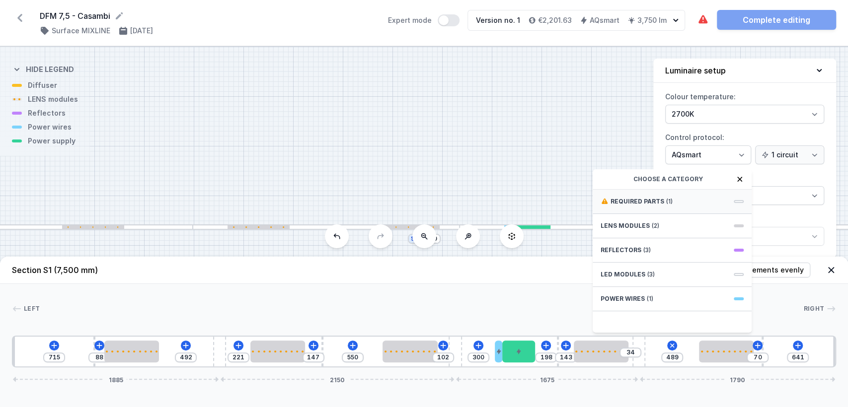
click at [644, 204] on span "Required parts" at bounding box center [638, 202] width 54 height 8
click at [640, 204] on span "Casambi / AQsmart" at bounding box center [672, 201] width 143 height 10
type input "389"
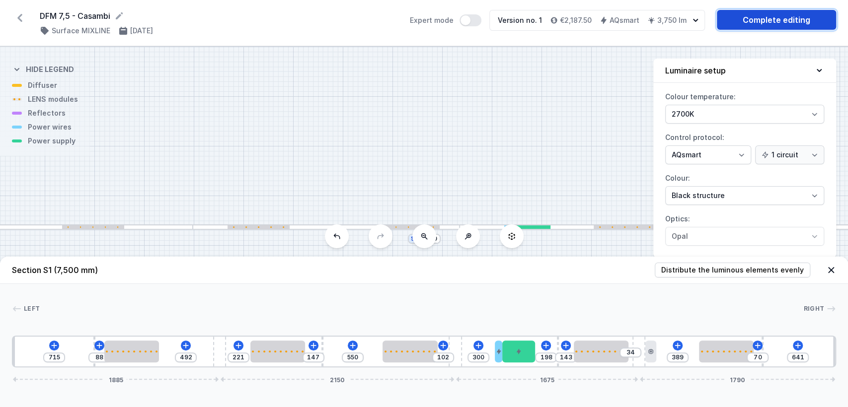
click at [754, 16] on link "Complete editing" at bounding box center [776, 20] width 119 height 20
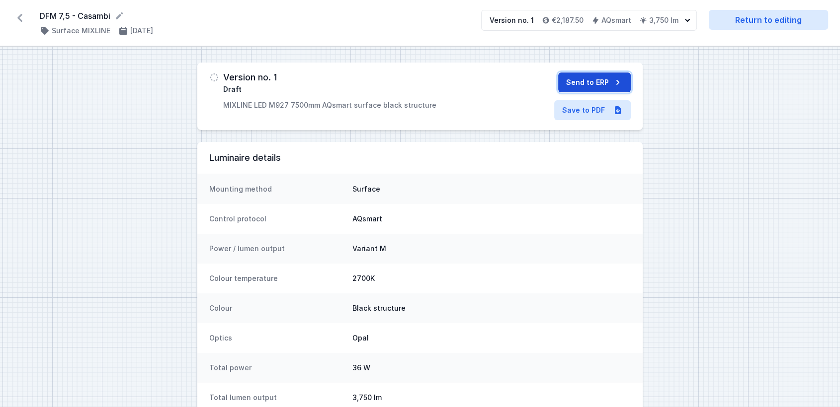
click at [598, 81] on button "Send to ERP" at bounding box center [594, 83] width 73 height 20
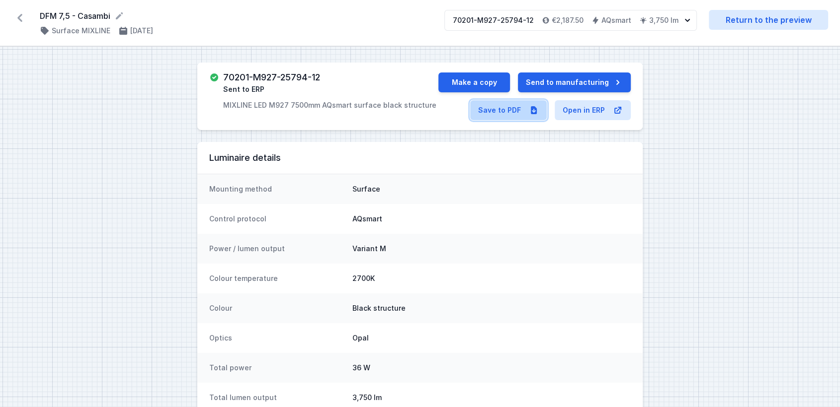
click at [496, 113] on link "Save to PDF" at bounding box center [508, 110] width 77 height 20
